Goal: Transaction & Acquisition: Register for event/course

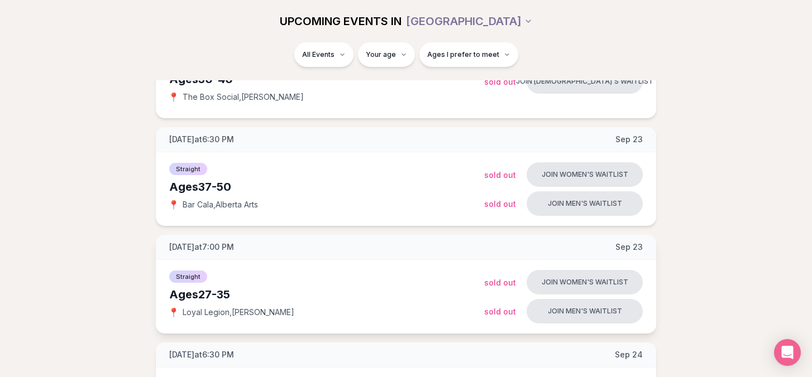
scroll to position [211, 0]
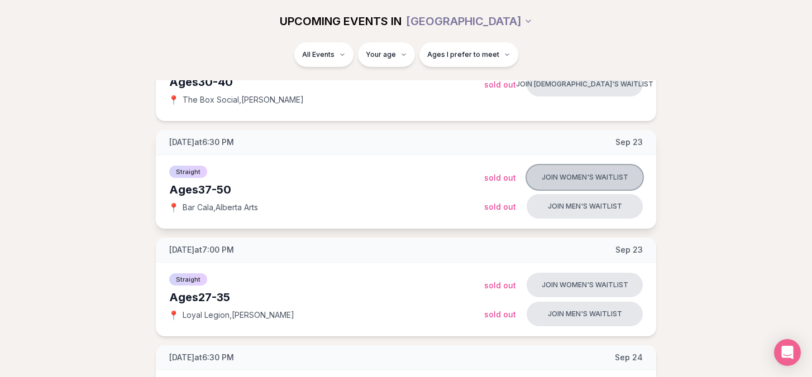
click at [579, 176] on button "Join women's waitlist" at bounding box center [585, 177] width 116 height 25
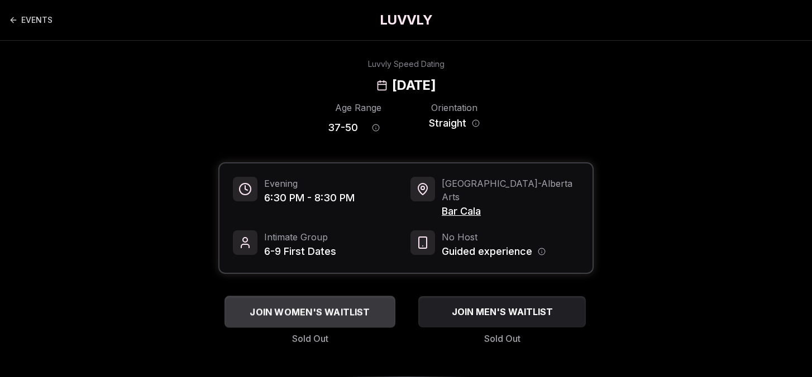
click at [295, 305] on span "JOIN WOMEN'S WAITLIST" at bounding box center [309, 311] width 125 height 13
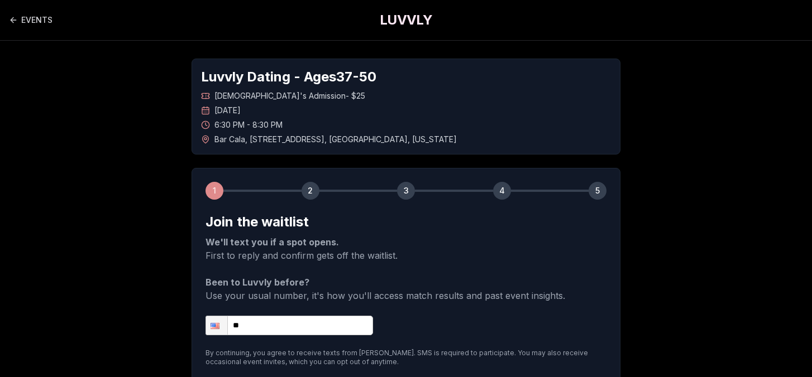
click at [268, 326] on input "**" at bounding box center [290, 326] width 168 height 20
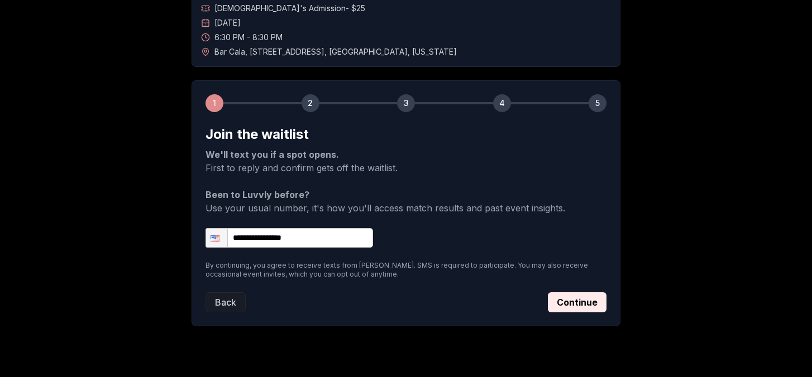
scroll to position [89, 0]
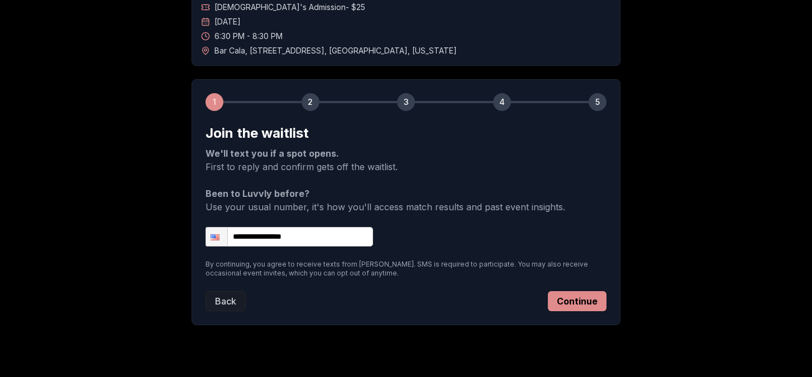
type input "**********"
click at [586, 300] on button "Continue" at bounding box center [577, 302] width 59 height 20
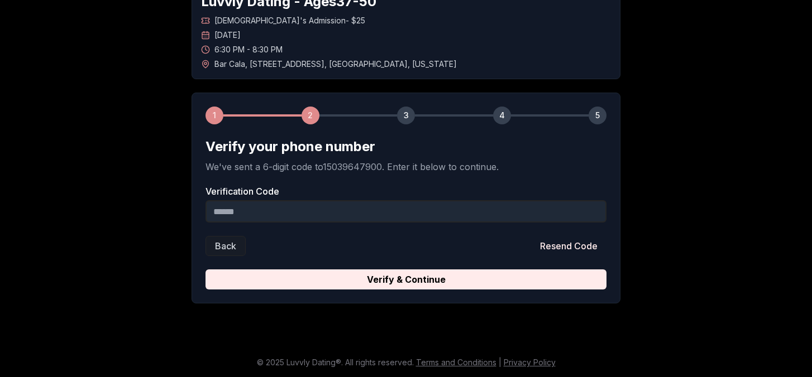
click at [260, 214] on input "Verification Code" at bounding box center [406, 211] width 401 height 22
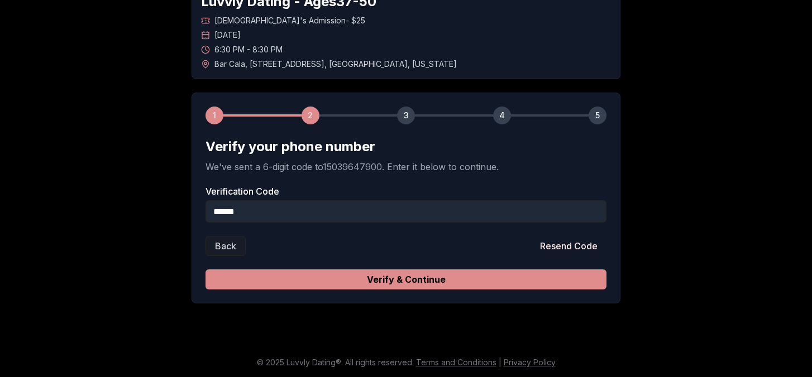
type input "******"
click at [381, 275] on button "Verify & Continue" at bounding box center [406, 280] width 401 height 20
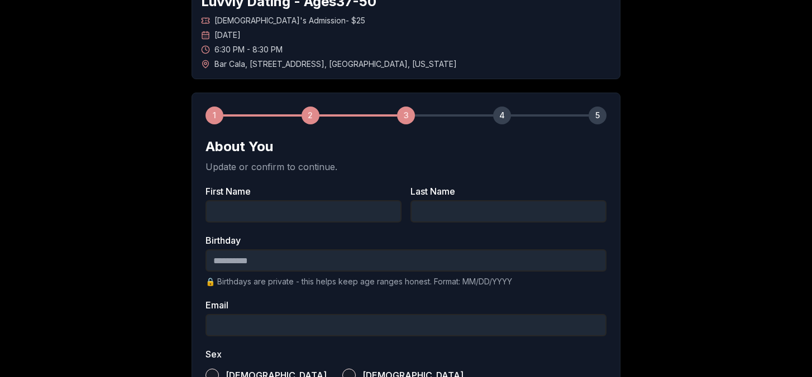
click at [302, 213] on input "First Name" at bounding box center [304, 211] width 196 height 22
type input "******"
type input "*******"
type input "**********"
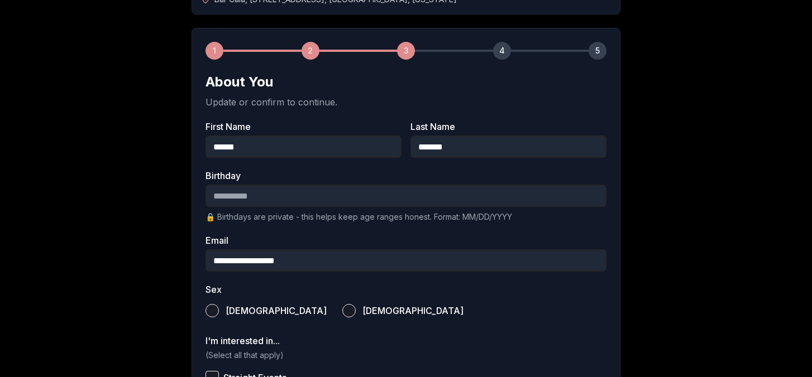
scroll to position [141, 0]
click at [232, 197] on input "Birthday" at bounding box center [406, 195] width 401 height 22
type input "**********"
click at [342, 309] on button "[DEMOGRAPHIC_DATA]" at bounding box center [348, 310] width 13 height 13
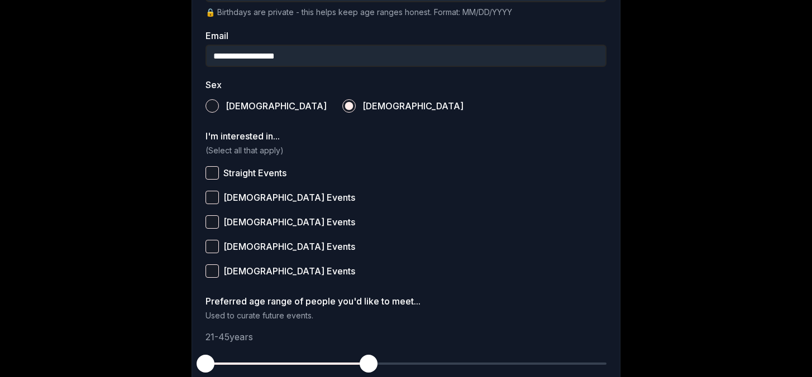
scroll to position [346, 0]
click at [212, 172] on button "Straight Events" at bounding box center [212, 172] width 13 height 13
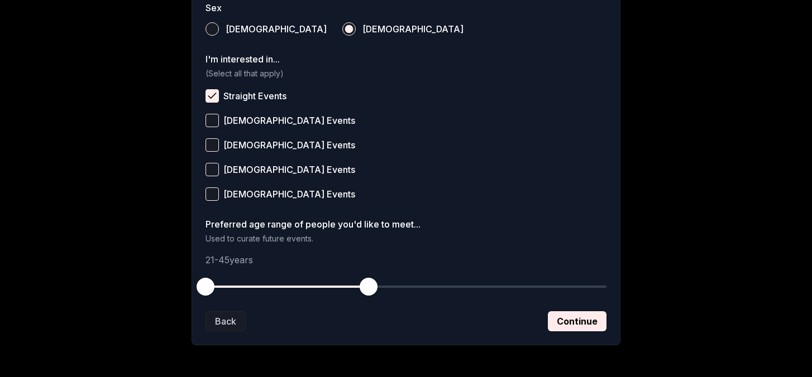
scroll to position [434, 0]
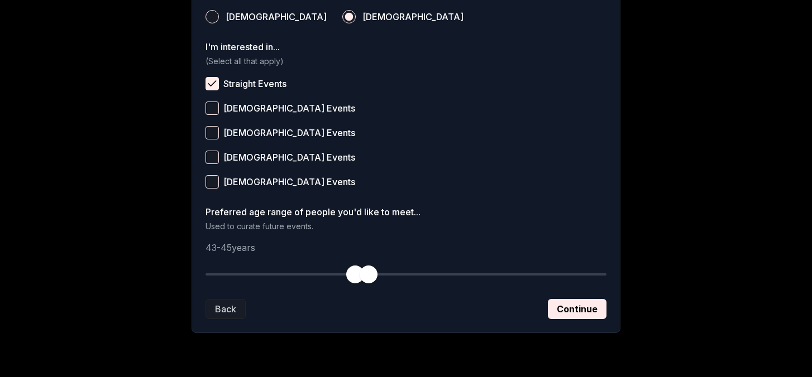
drag, startPoint x: 207, startPoint y: 273, endPoint x: 352, endPoint y: 275, distance: 145.2
click at [352, 275] on span "button" at bounding box center [355, 275] width 18 height 18
drag, startPoint x: 367, startPoint y: 271, endPoint x: 461, endPoint y: 265, distance: 93.5
click at [461, 265] on button "button" at bounding box center [463, 274] width 25 height 25
click at [472, 275] on span "button" at bounding box center [471, 275] width 18 height 18
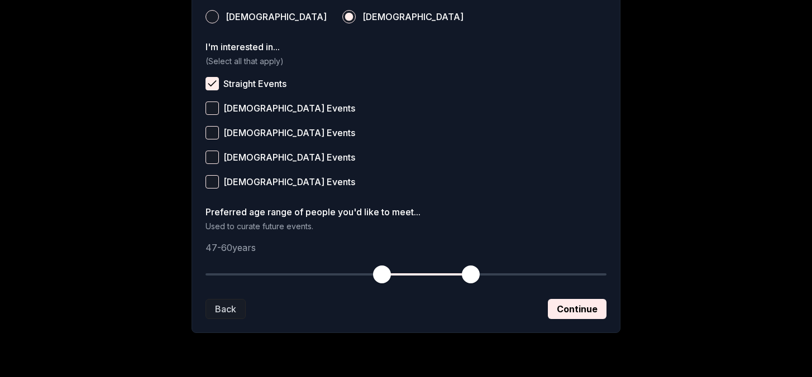
drag, startPoint x: 353, startPoint y: 274, endPoint x: 383, endPoint y: 282, distance: 30.1
click at [383, 282] on span "button" at bounding box center [382, 275] width 18 height 18
click at [577, 302] on button "Continue" at bounding box center [577, 309] width 59 height 20
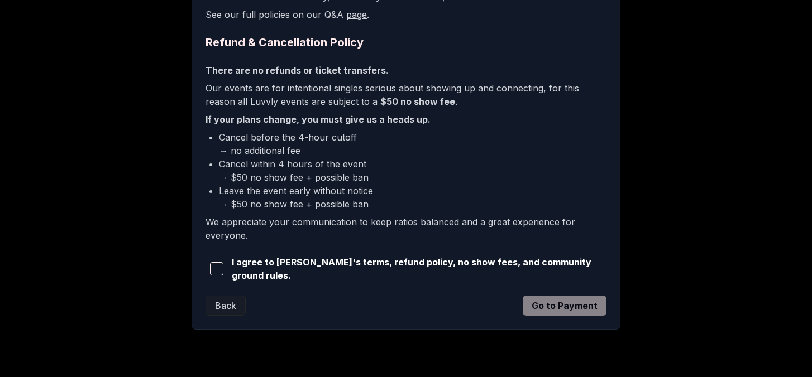
scroll to position [279, 0]
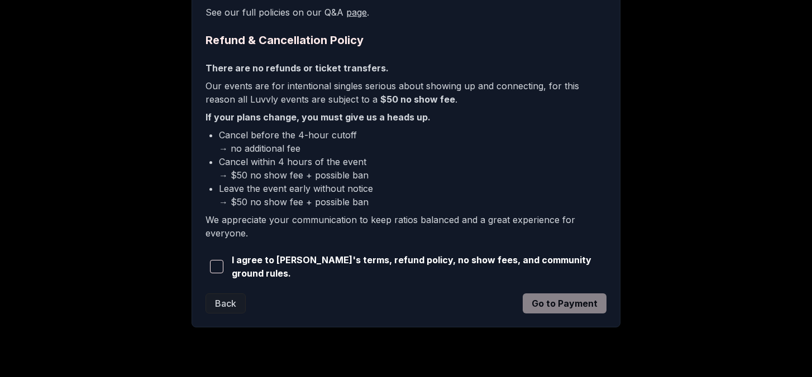
click at [216, 265] on span "button" at bounding box center [216, 266] width 13 height 13
click at [562, 299] on button "Go to Payment" at bounding box center [565, 304] width 84 height 20
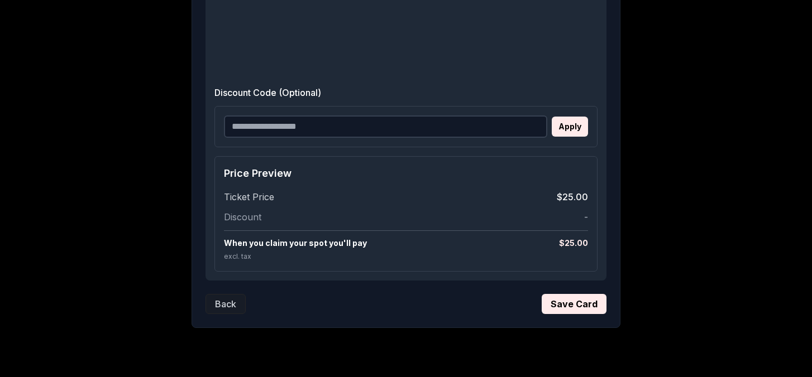
scroll to position [465, 0]
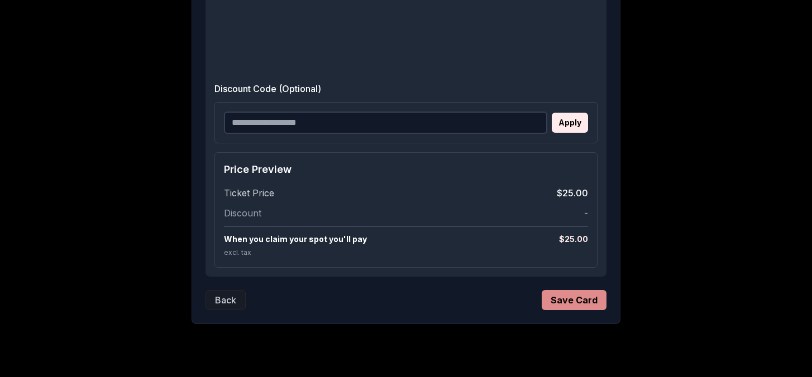
click at [573, 300] on button "Save Card" at bounding box center [574, 300] width 65 height 20
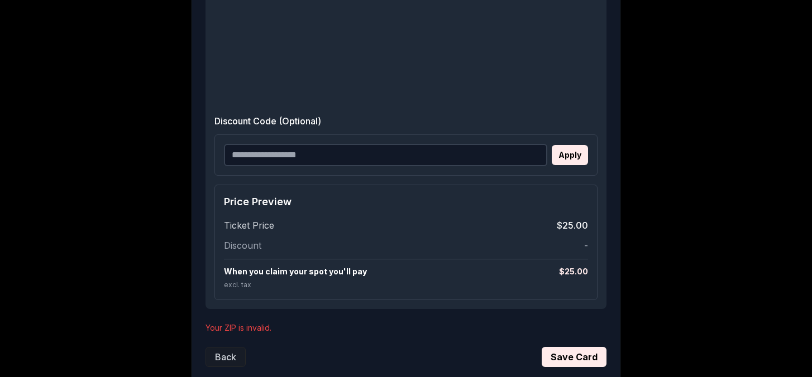
scroll to position [575, 0]
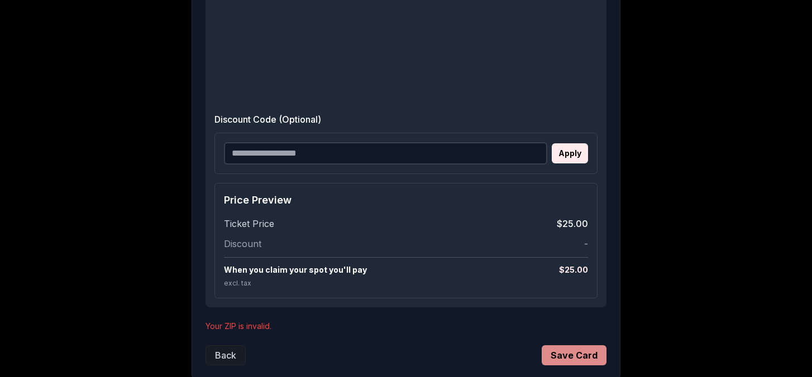
click at [566, 355] on button "Save Card" at bounding box center [574, 356] width 65 height 20
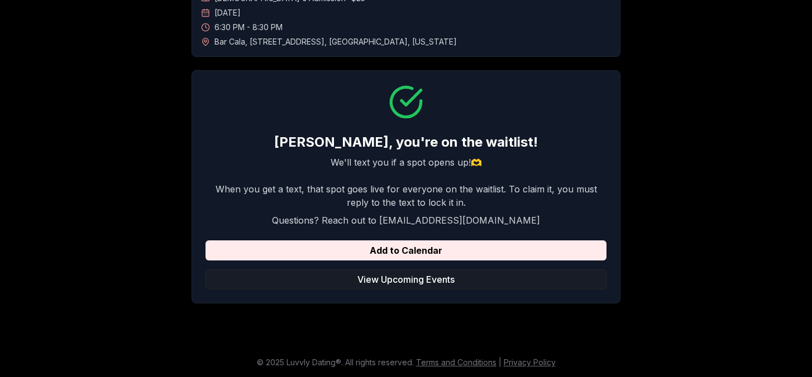
scroll to position [0, 0]
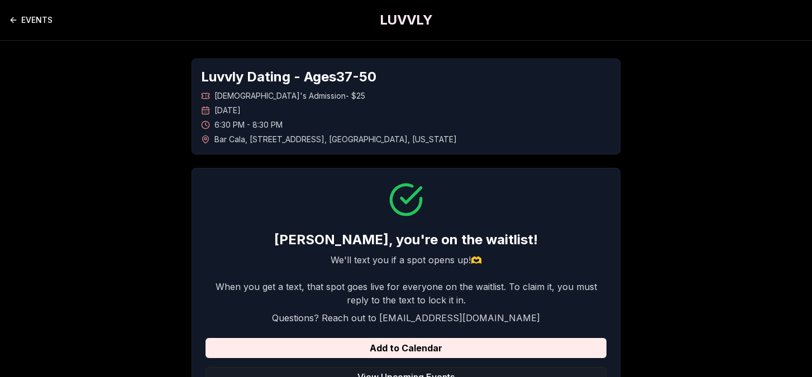
click at [37, 18] on link "EVENTS" at bounding box center [31, 20] width 44 height 22
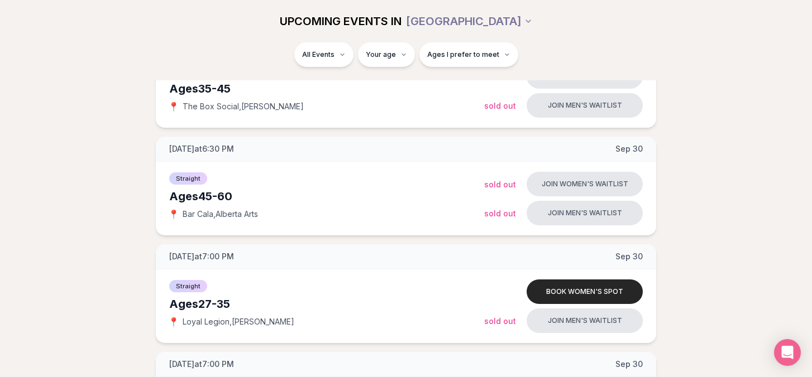
scroll to position [1068, 0]
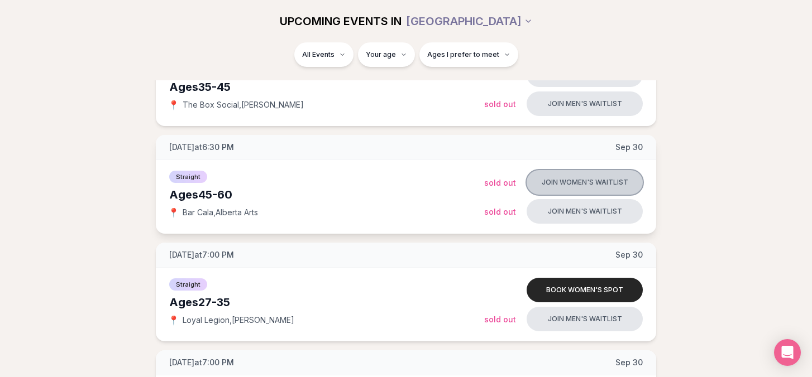
click at [585, 184] on button "Join women's waitlist" at bounding box center [585, 182] width 116 height 25
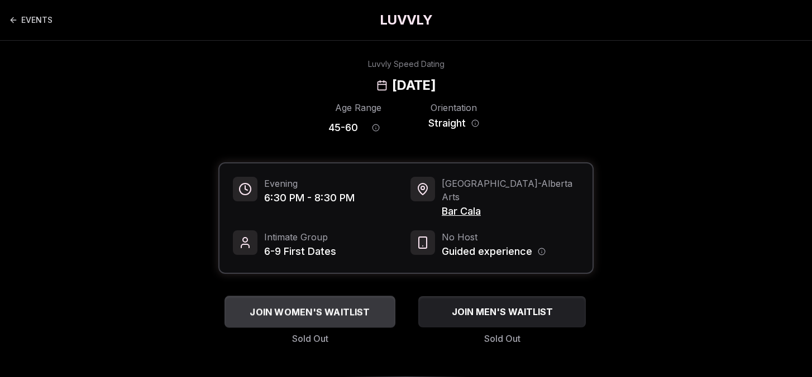
click at [324, 305] on span "JOIN WOMEN'S WAITLIST" at bounding box center [309, 311] width 125 height 13
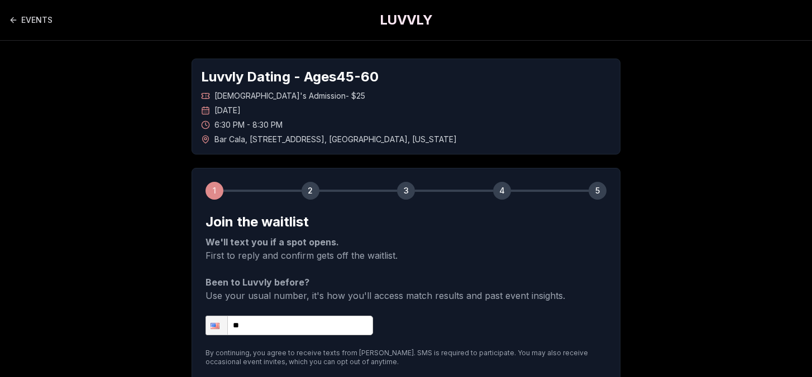
click at [300, 323] on input "**" at bounding box center [290, 326] width 168 height 20
type input "**********"
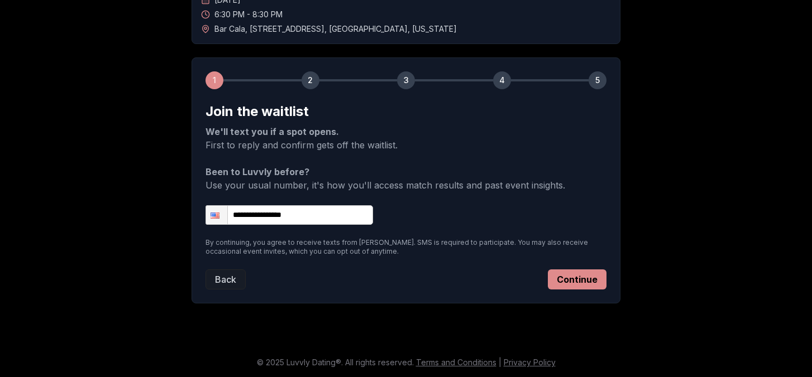
click at [585, 271] on button "Continue" at bounding box center [577, 280] width 59 height 20
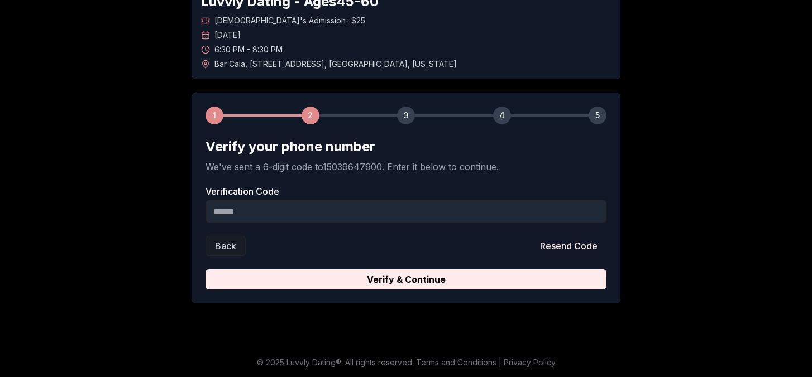
click at [254, 215] on input "Verification Code" at bounding box center [406, 211] width 401 height 22
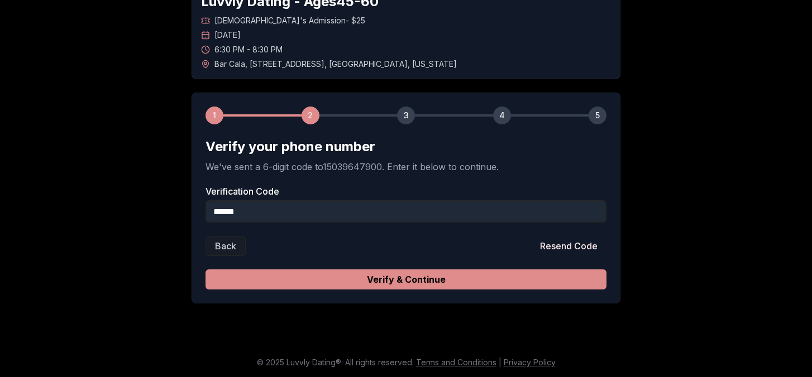
type input "******"
click at [334, 278] on button "Verify & Continue" at bounding box center [406, 280] width 401 height 20
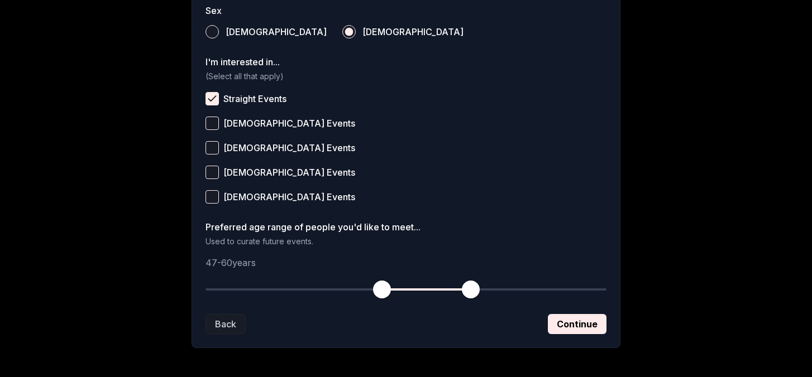
scroll to position [428, 0]
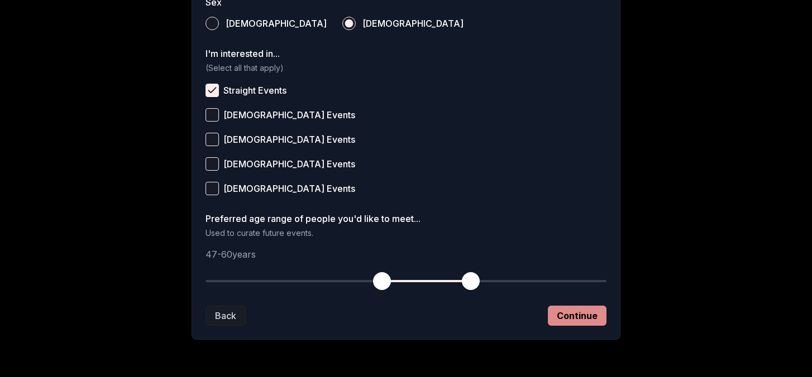
click at [597, 313] on button "Continue" at bounding box center [577, 316] width 59 height 20
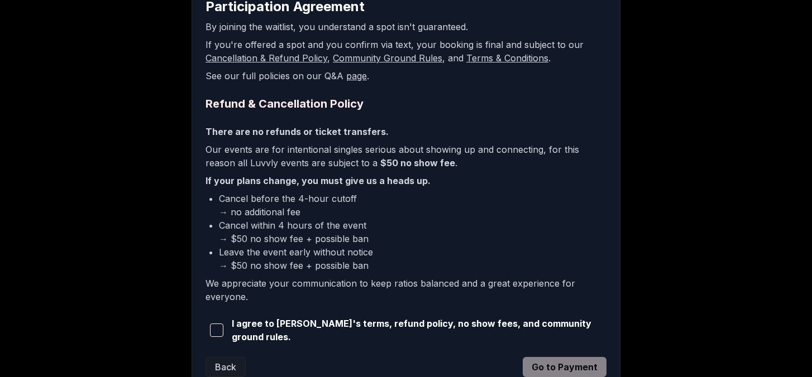
scroll to position [245, 0]
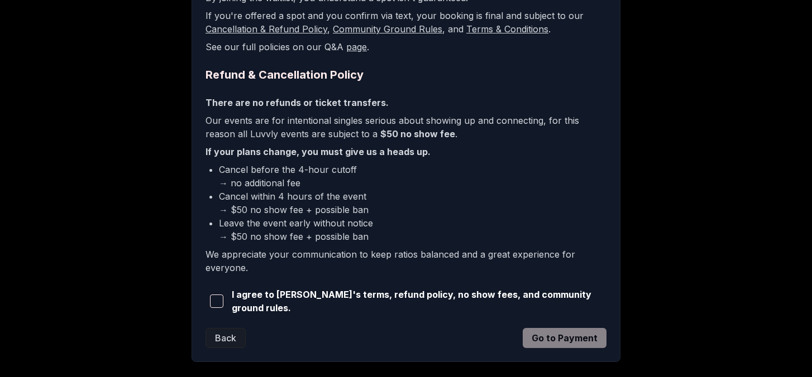
click at [218, 298] on span "button" at bounding box center [216, 301] width 13 height 13
click at [568, 337] on button "Go to Payment" at bounding box center [565, 338] width 84 height 20
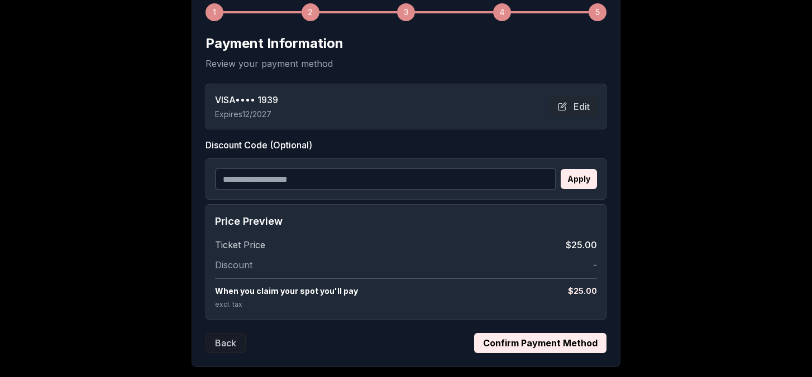
scroll to position [242, 0]
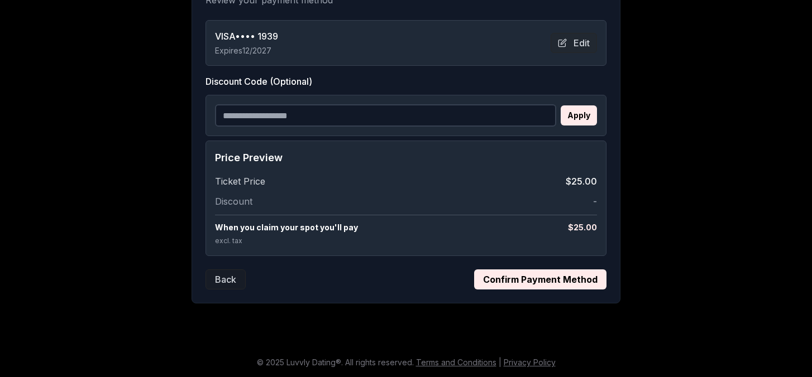
click at [557, 278] on button "Confirm Payment Method" at bounding box center [540, 280] width 132 height 20
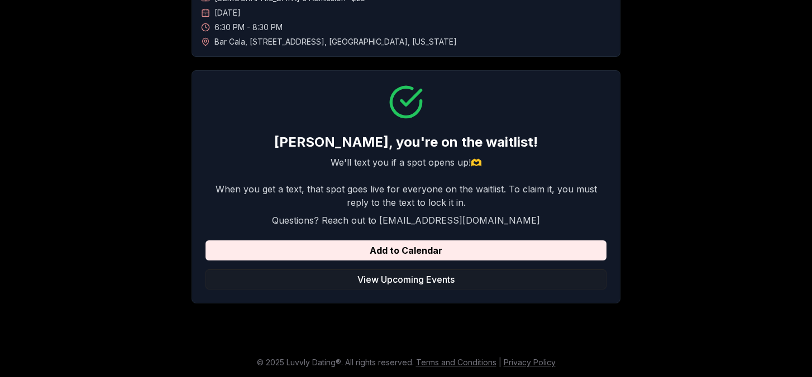
scroll to position [0, 0]
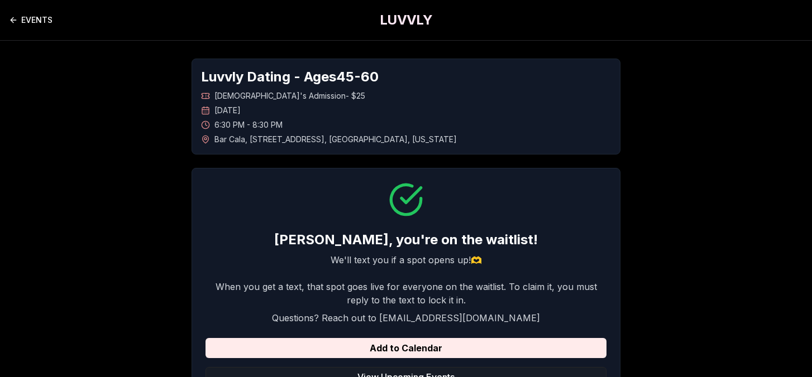
click at [36, 18] on link "EVENTS" at bounding box center [31, 20] width 44 height 22
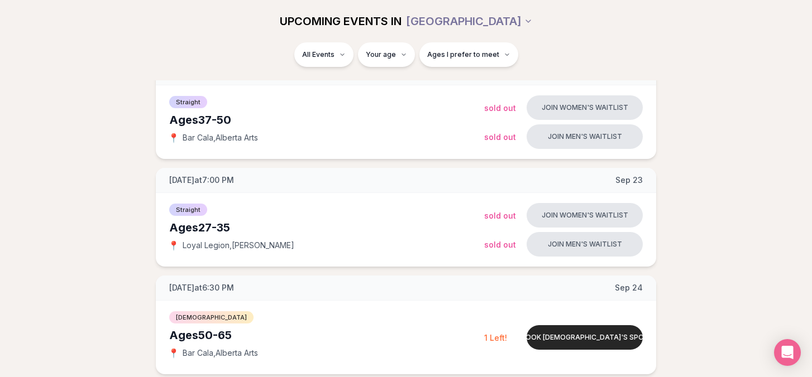
scroll to position [280, 0]
click at [499, 56] on button "Ages I prefer to meet" at bounding box center [468, 54] width 99 height 25
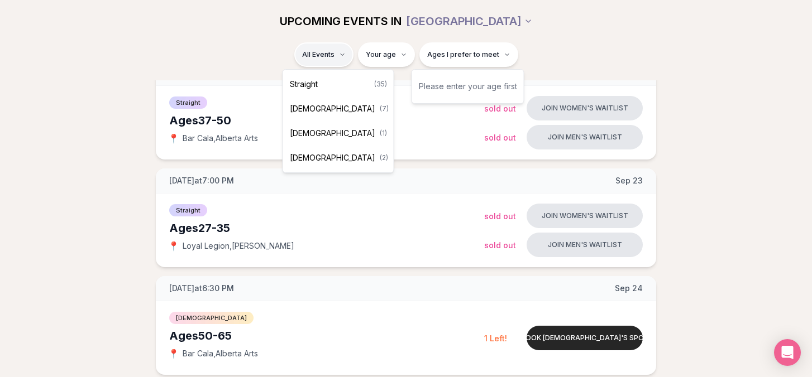
click at [327, 84] on div "Straight ( 35 )" at bounding box center [338, 84] width 106 height 25
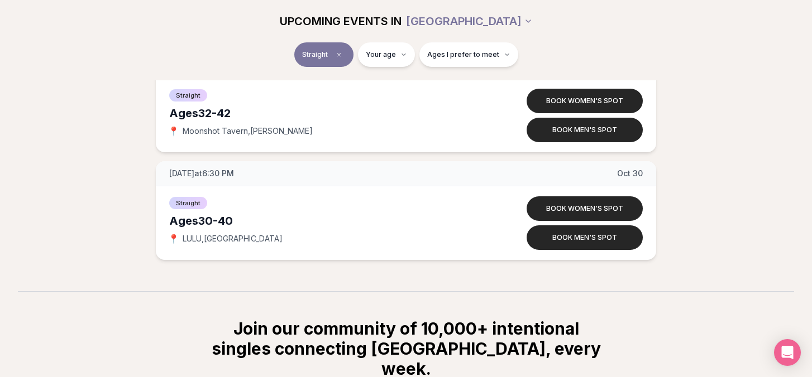
scroll to position [3740, 0]
